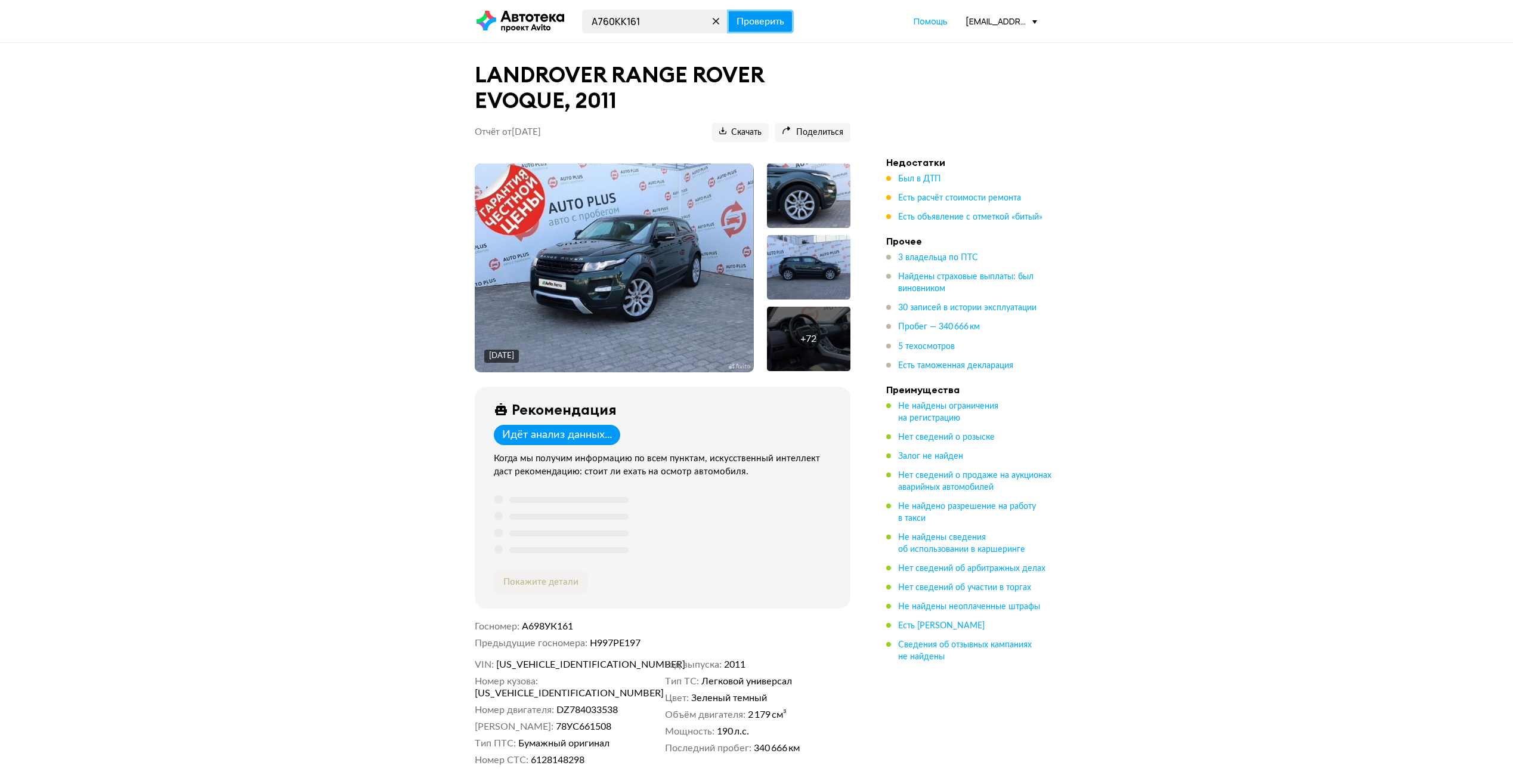
click at [748, 26] on span "Проверить" at bounding box center [760, 21] width 48 height 10
click at [683, 20] on input "А760КК161" at bounding box center [655, 22] width 145 height 24
click at [626, 18] on input "А760КК161" at bounding box center [655, 22] width 145 height 24
click at [640, 23] on input "А760Н161К" at bounding box center [655, 22] width 145 height 24
type input "А760НК161"
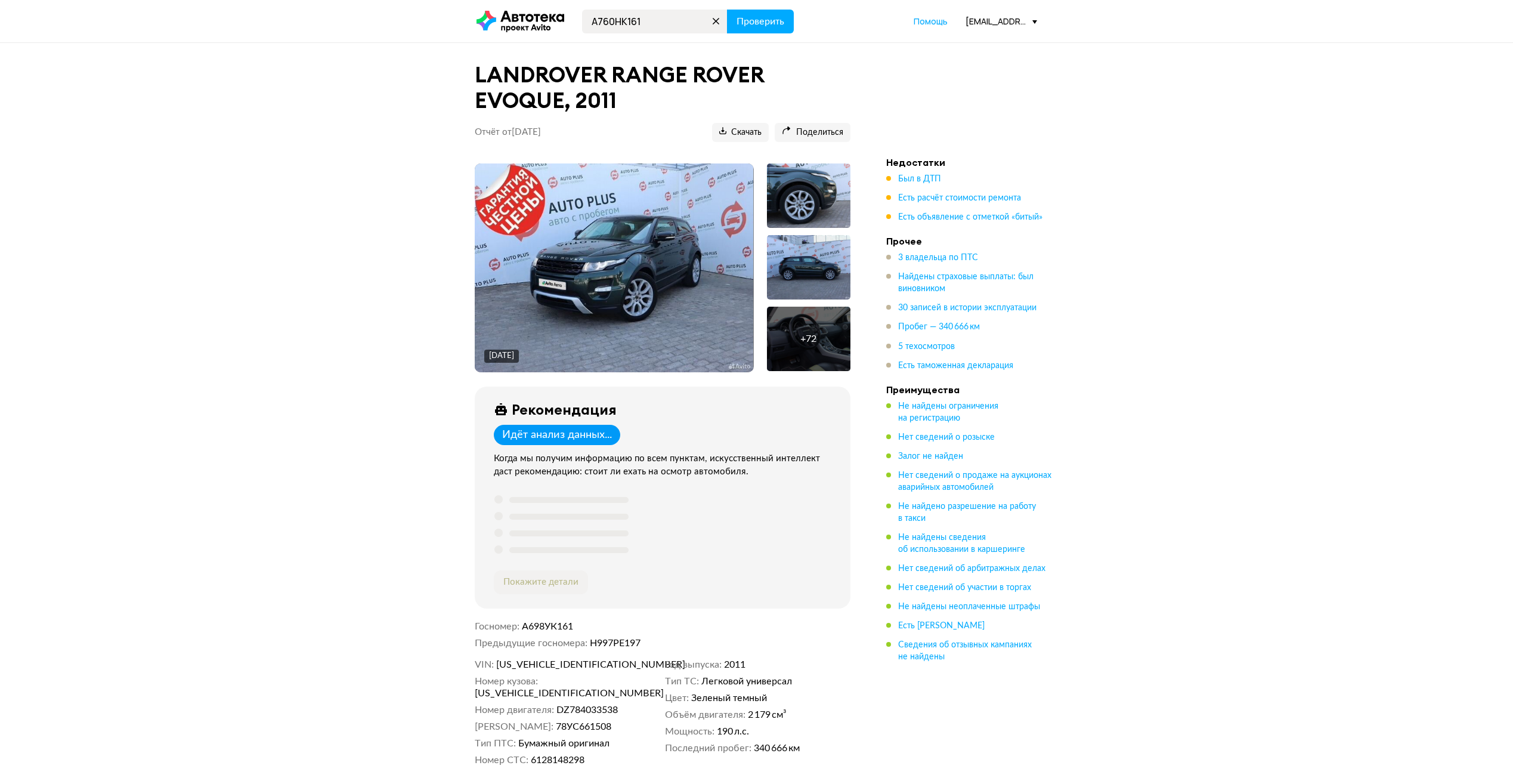
click at [770, 34] on header "А760НК161 Проверить Помощь [EMAIL_ADDRESS][DOMAIN_NAME]" at bounding box center [756, 21] width 1513 height 42
click at [770, 25] on span "Проверить" at bounding box center [760, 21] width 48 height 10
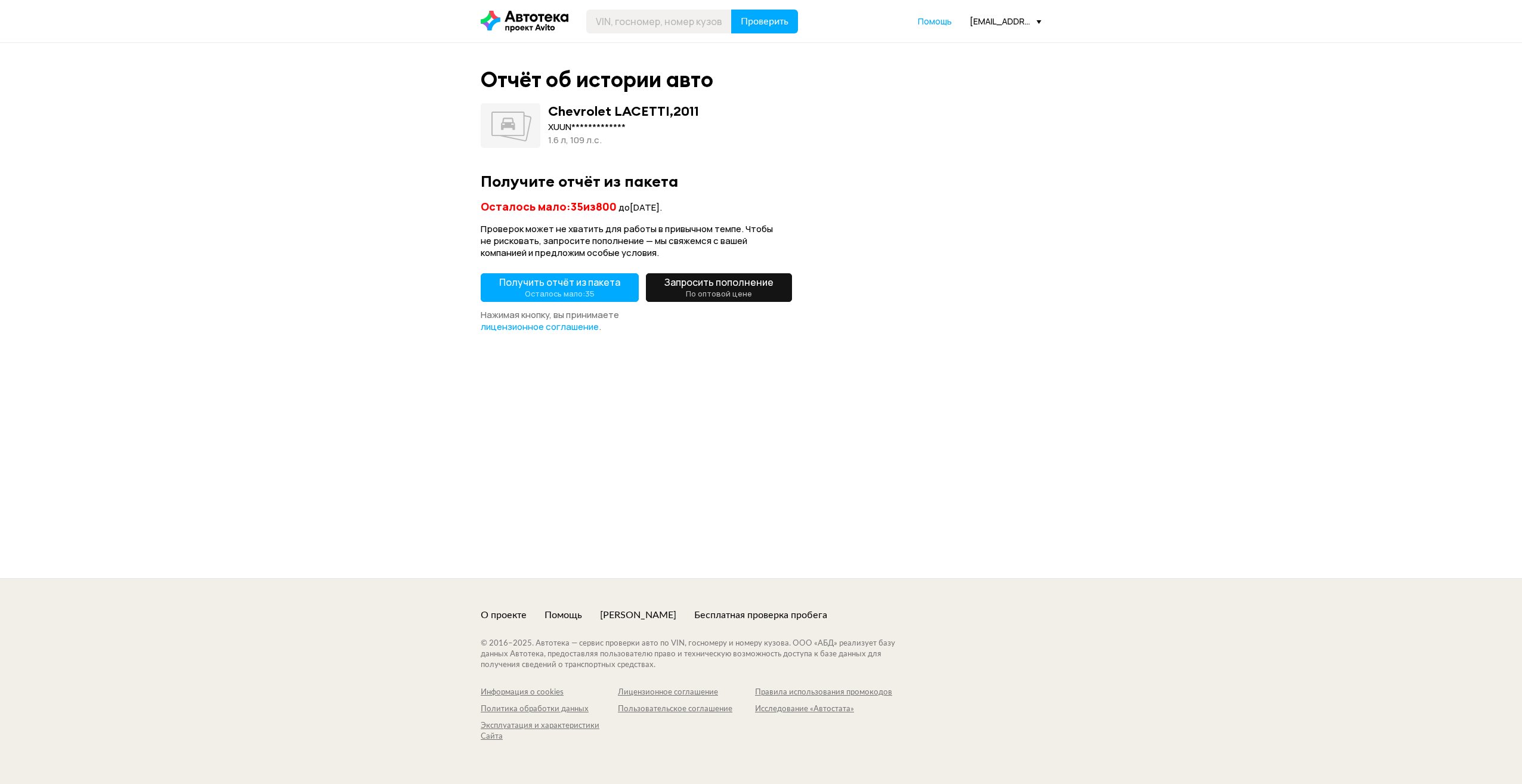
click at [622, 6] on header "Проверить Помощь [EMAIL_ADDRESS][DOMAIN_NAME]" at bounding box center [761, 21] width 1522 height 42
click at [622, 16] on input "text" at bounding box center [659, 22] width 145 height 24
type input "А760НН161"
click at [731, 10] on button "Проверить" at bounding box center [764, 22] width 67 height 24
click at [606, 18] on input "text" at bounding box center [659, 22] width 145 height 24
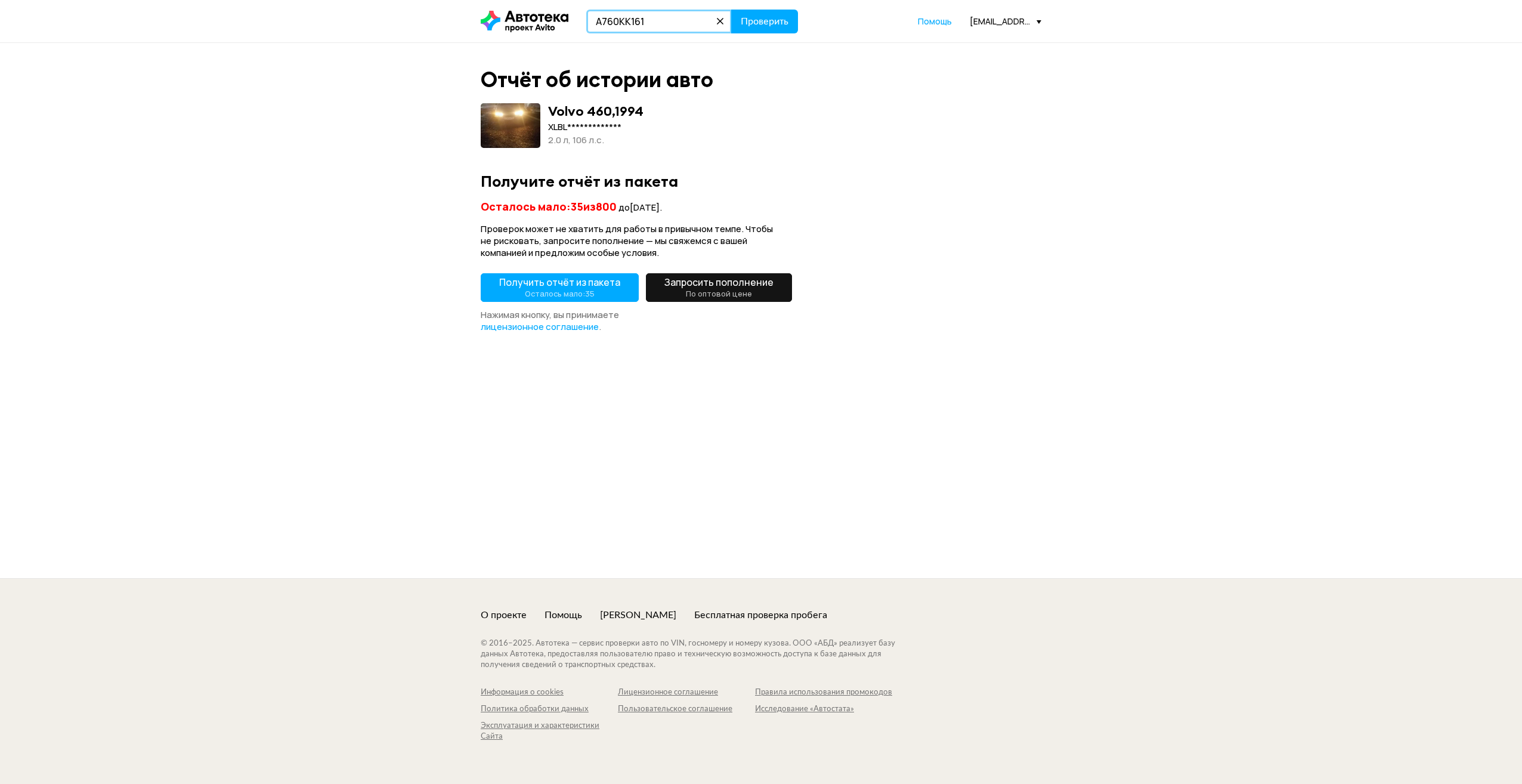
type input "А760КК161"
click at [731, 10] on button "Проверить" at bounding box center [764, 22] width 67 height 24
click at [719, 21] on icon at bounding box center [721, 21] width 17 height 17
type input "А760НК161"
click at [767, 30] on button "Проверить" at bounding box center [764, 22] width 67 height 24
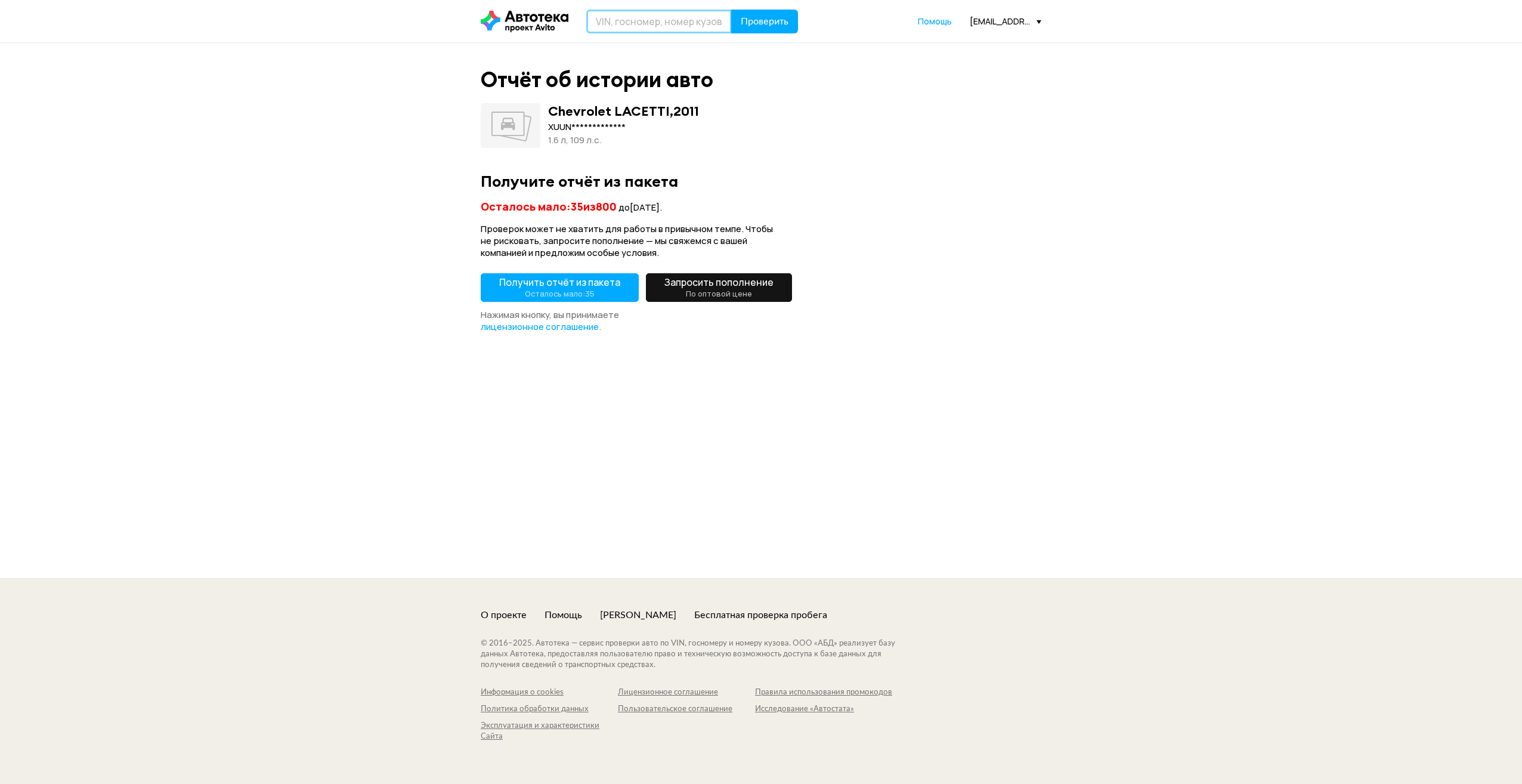
click at [657, 27] on input "text" at bounding box center [659, 22] width 145 height 24
type input "А760НК761"
click at [770, 21] on span "Проверить" at bounding box center [764, 21] width 48 height 10
click at [549, 288] on small "Осталось мало: 35" at bounding box center [560, 293] width 70 height 11
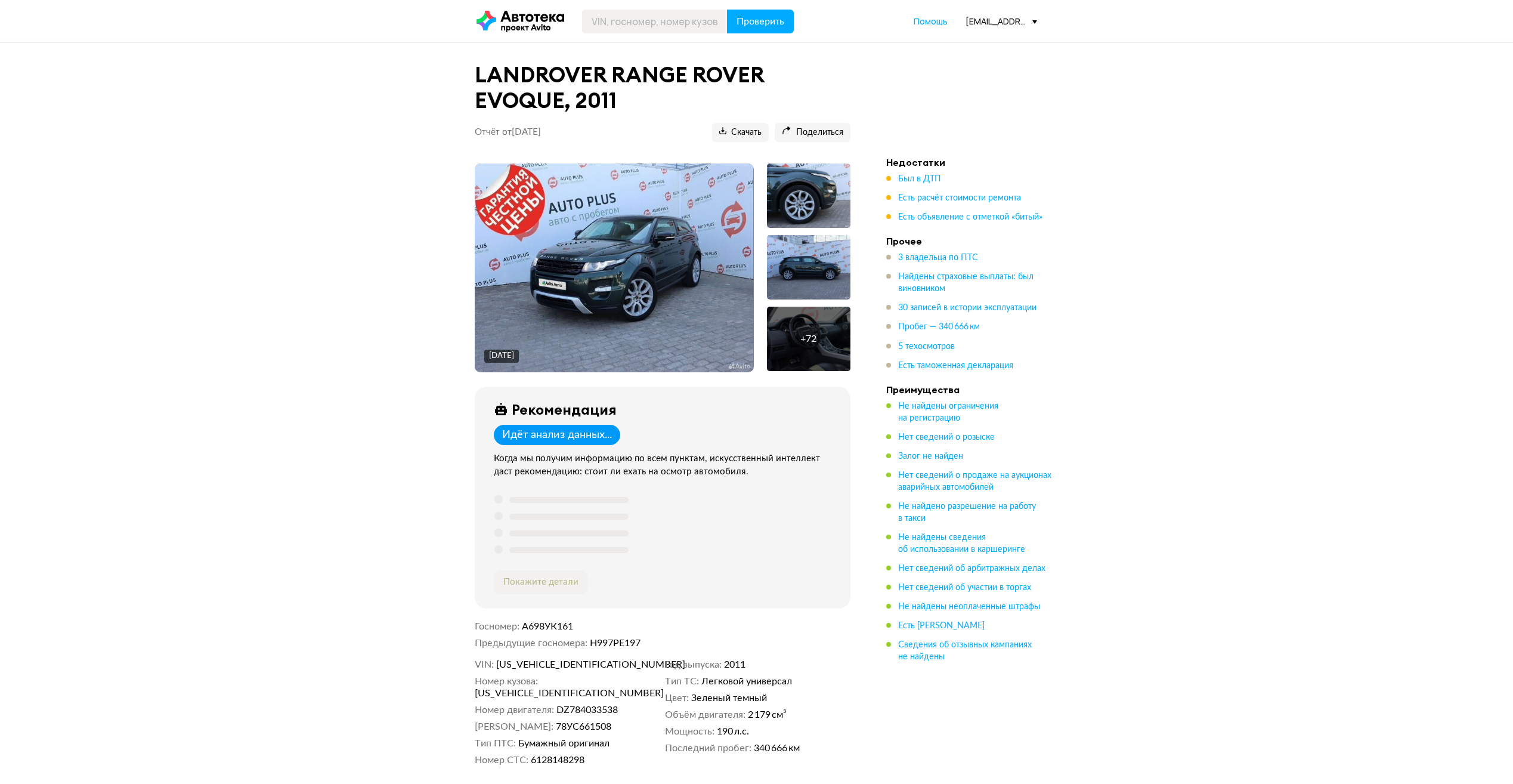
click at [984, 20] on div "[EMAIL_ADDRESS][DOMAIN_NAME]" at bounding box center [1001, 21] width 72 height 11
click at [941, 43] on span "Отчёты" at bounding box center [948, 42] width 40 height 14
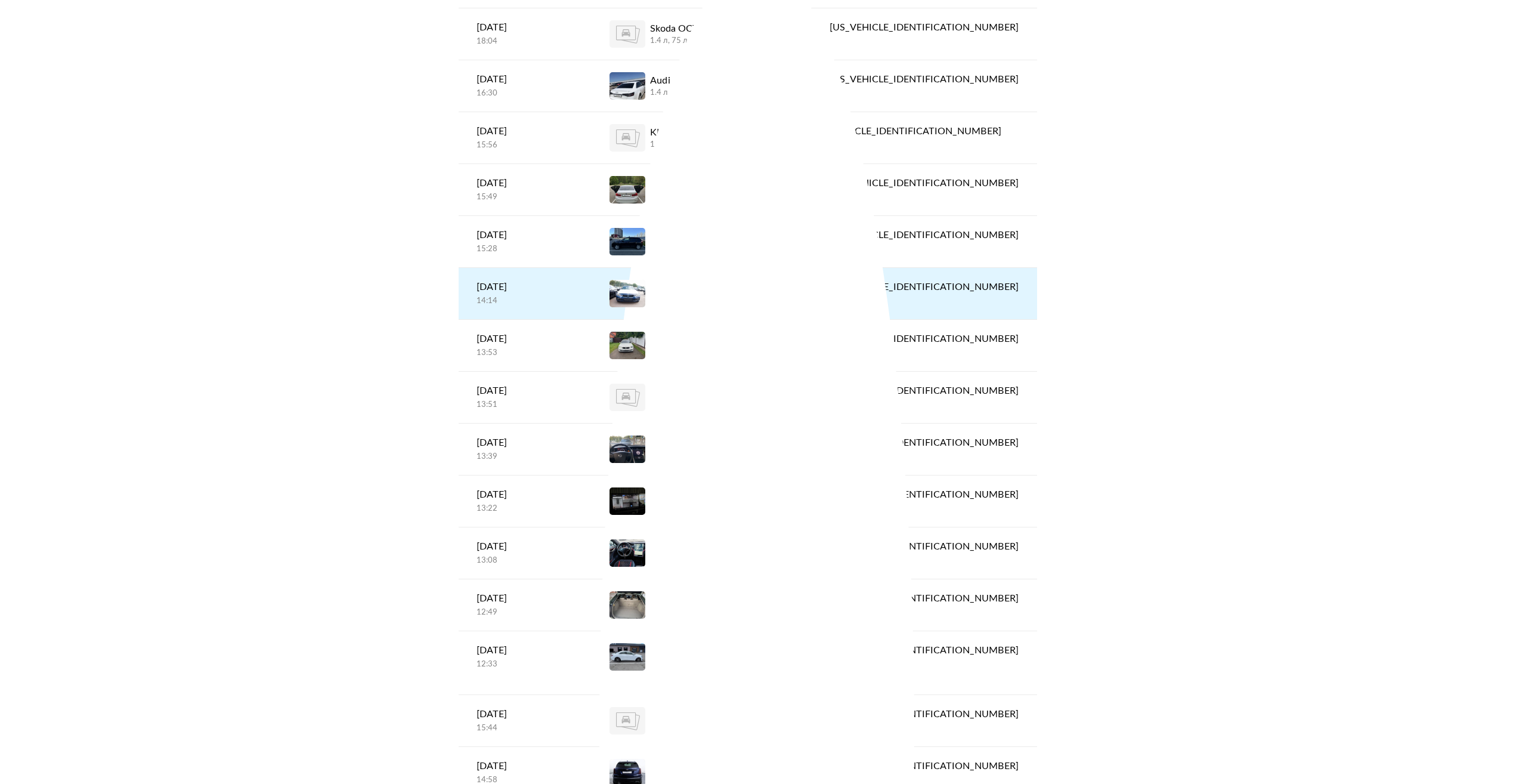
scroll to position [716, 0]
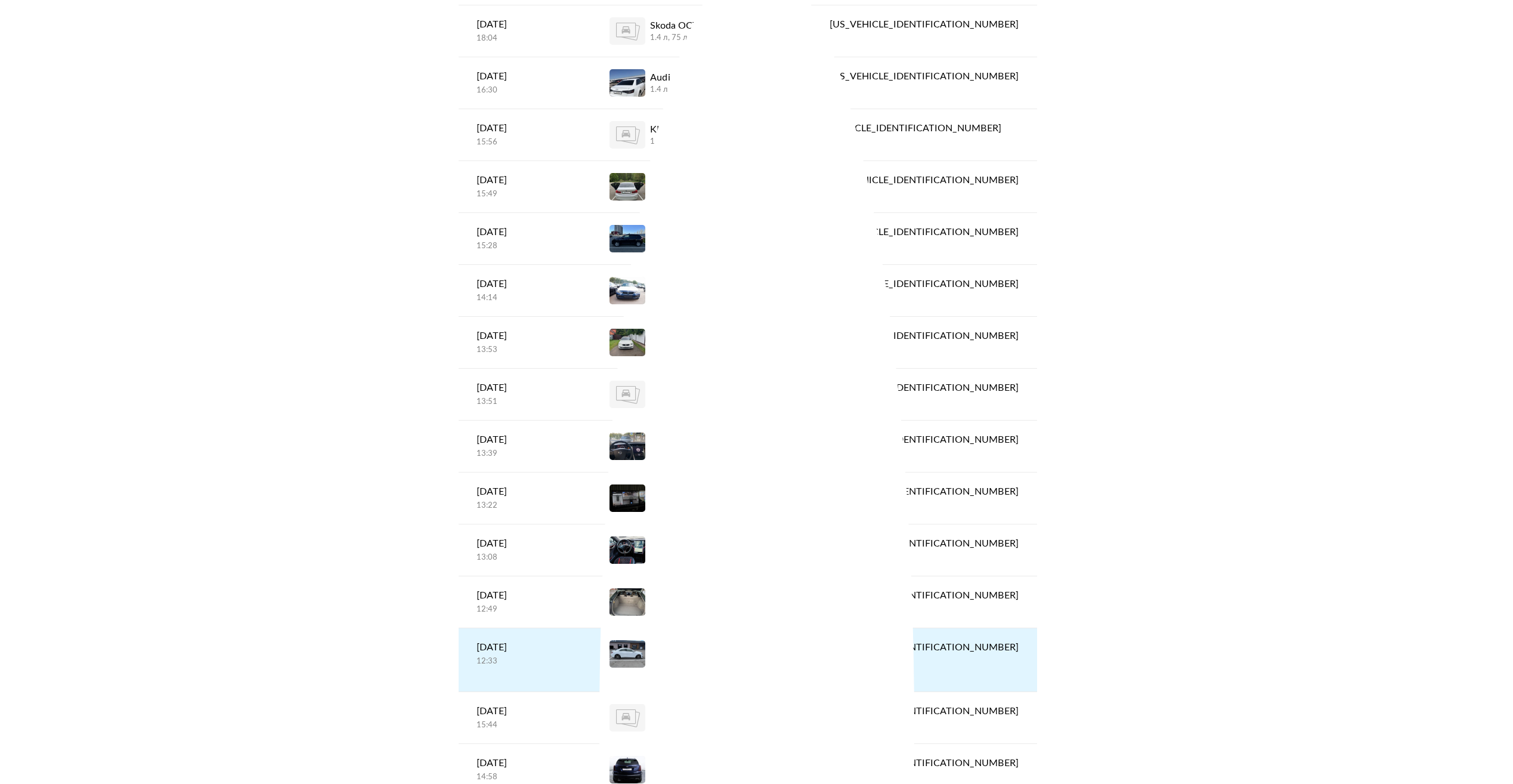
click at [755, 651] on div "MERCEDES CLA-KLASSE, 2018" at bounding box center [722, 654] width 144 height 29
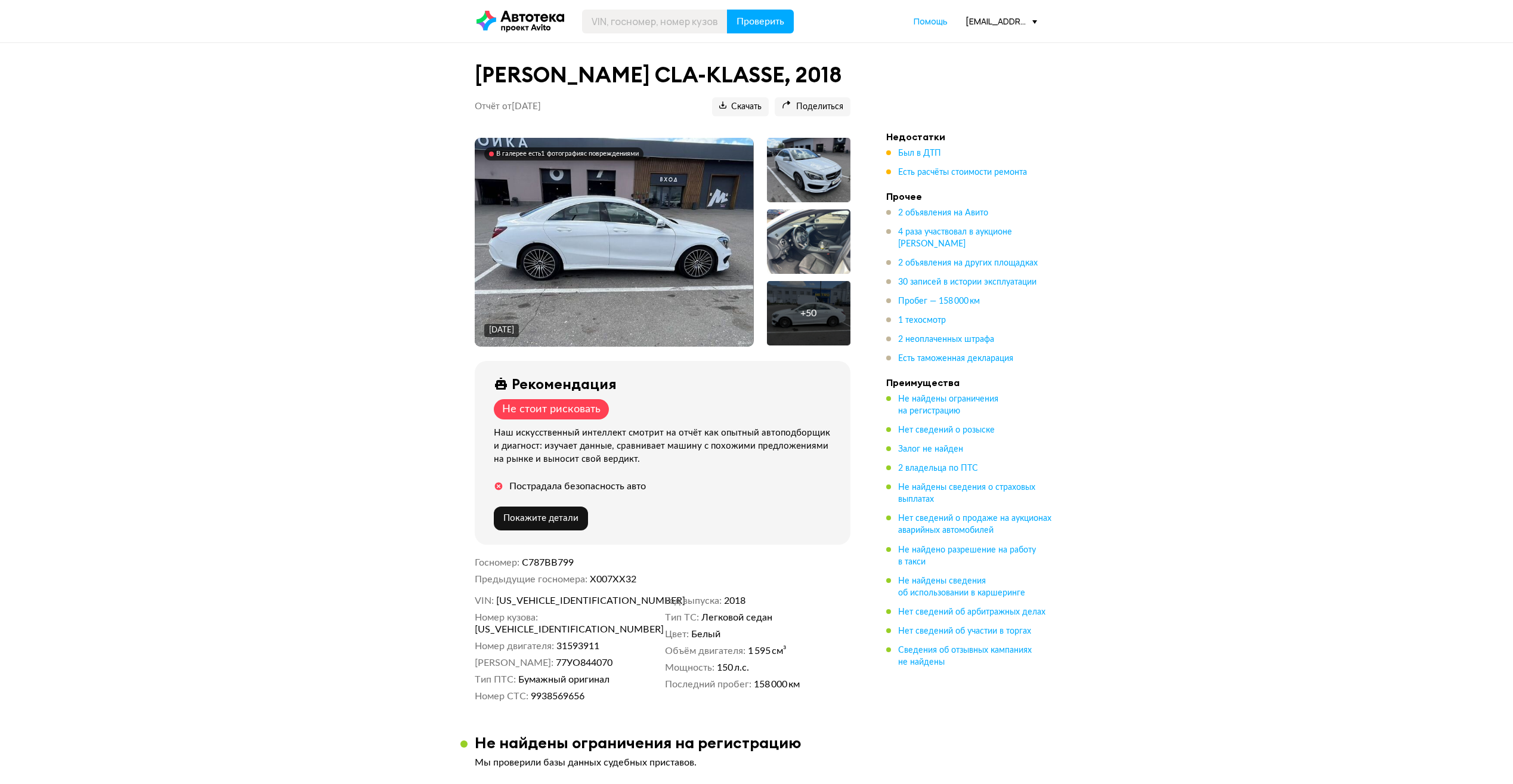
click at [1000, 14] on div "Проверить Помощь [EMAIL_ADDRESS][DOMAIN_NAME]" at bounding box center [756, 22] width 572 height 24
click at [1000, 15] on div "Проверить Помощь [EMAIL_ADDRESS][DOMAIN_NAME]" at bounding box center [756, 22] width 572 height 24
